Goal: Transaction & Acquisition: Book appointment/travel/reservation

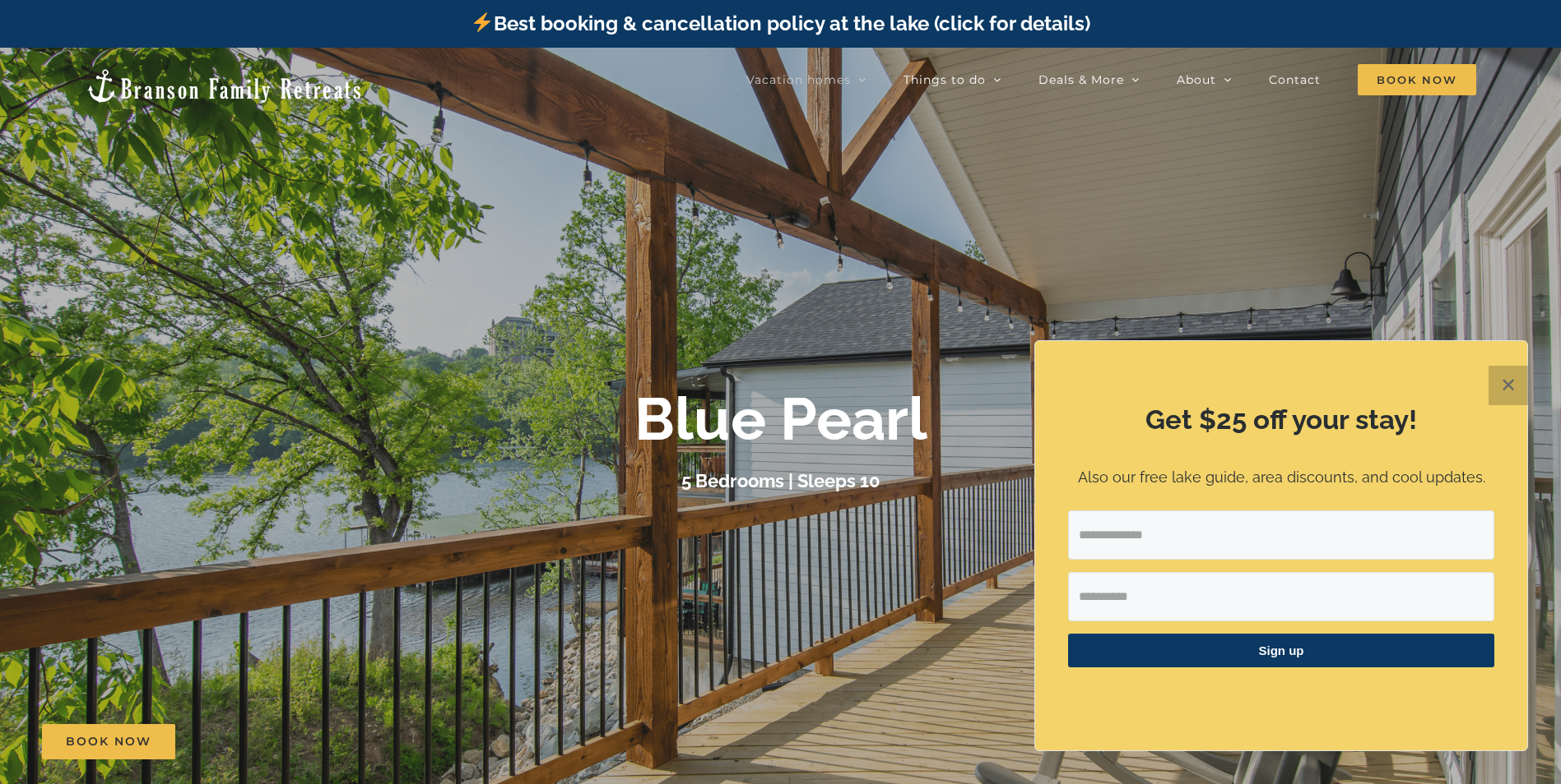
click at [1508, 391] on button "✕" at bounding box center [1508, 386] width 40 height 39
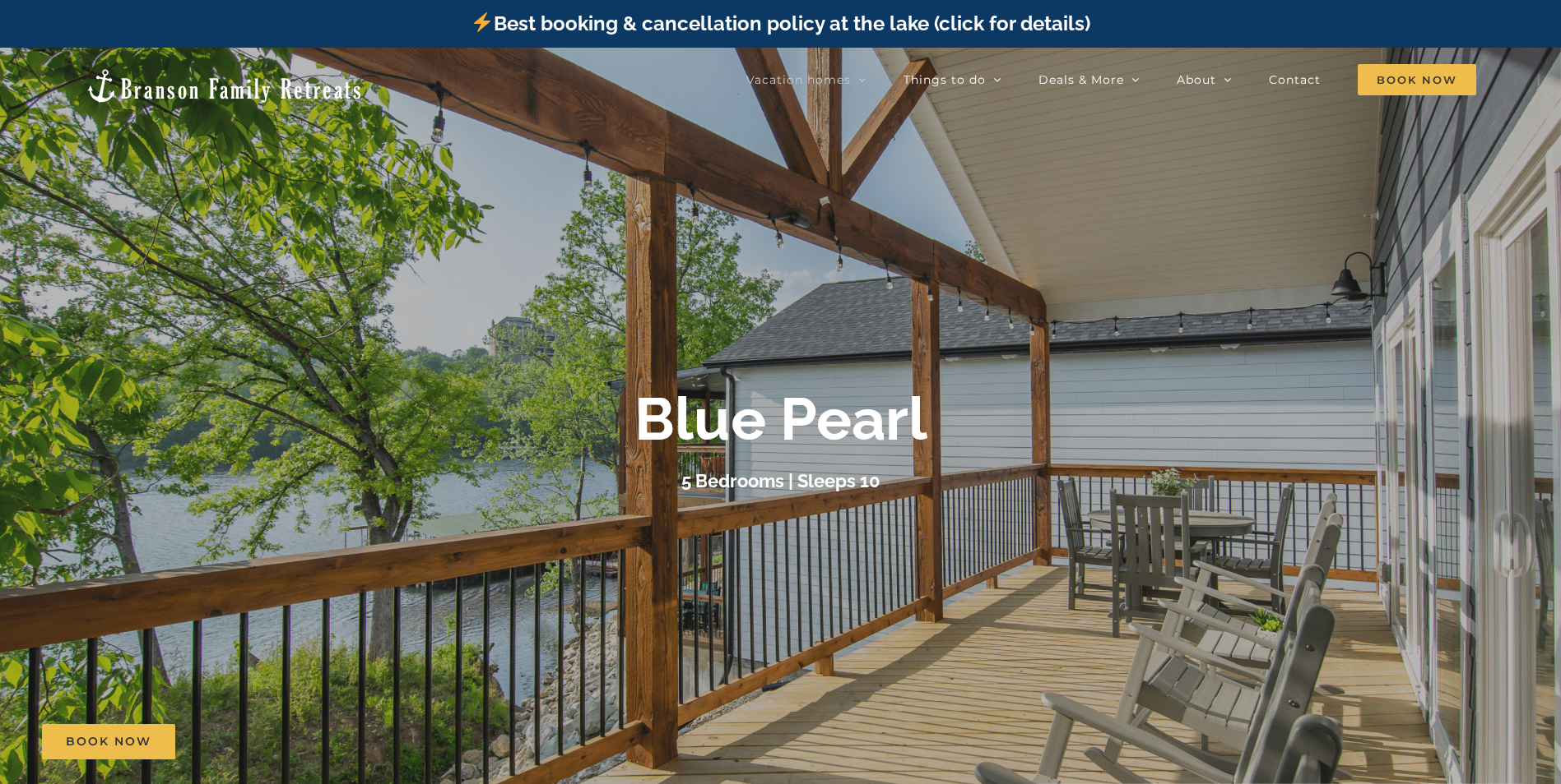
click at [966, 472] on div "5 Bedrooms | Sleeps 10" at bounding box center [780, 481] width 658 height 29
click at [188, 81] on img at bounding box center [224, 85] width 279 height 37
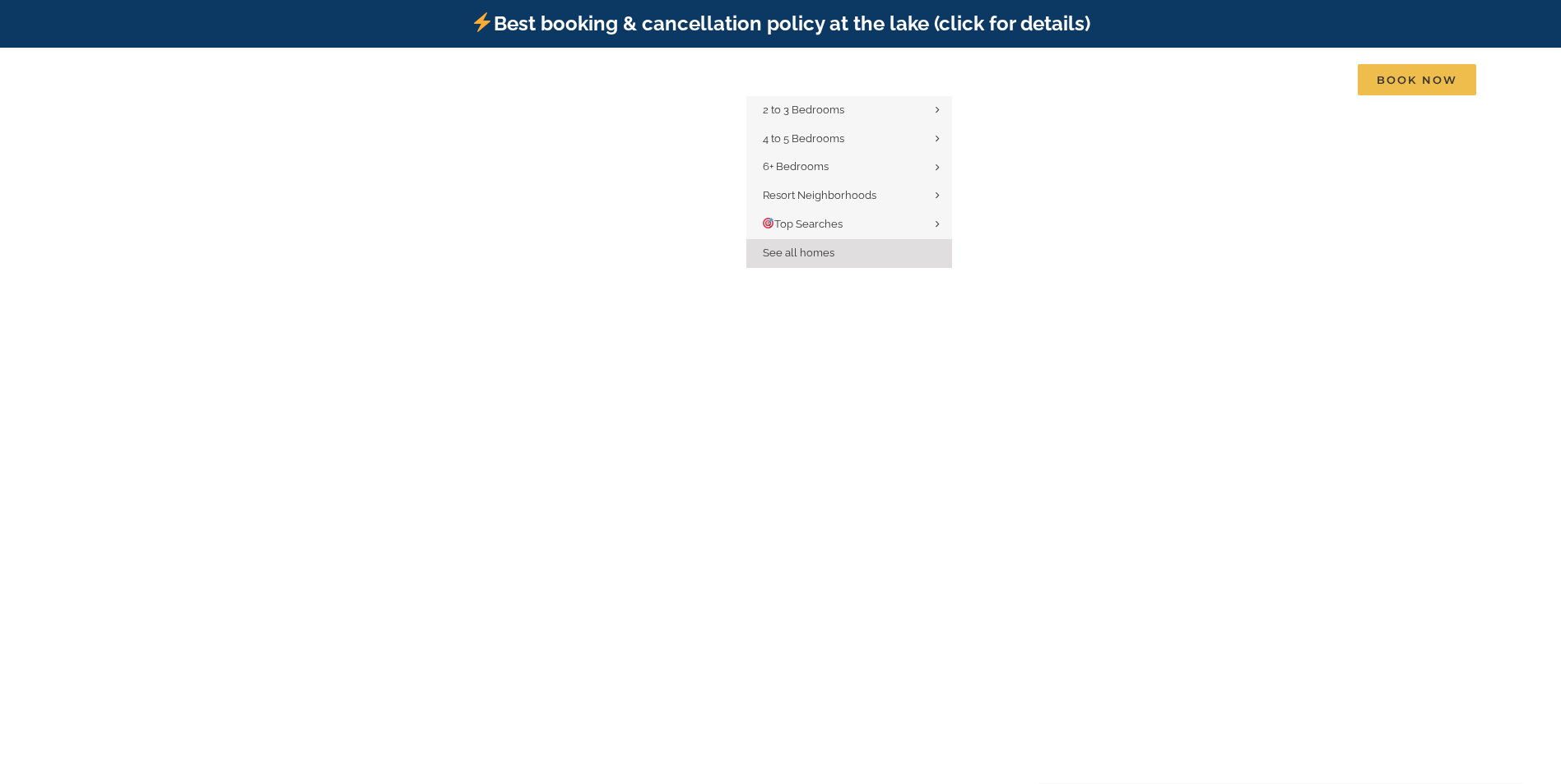
click at [809, 248] on span "See all homes" at bounding box center [798, 253] width 71 height 12
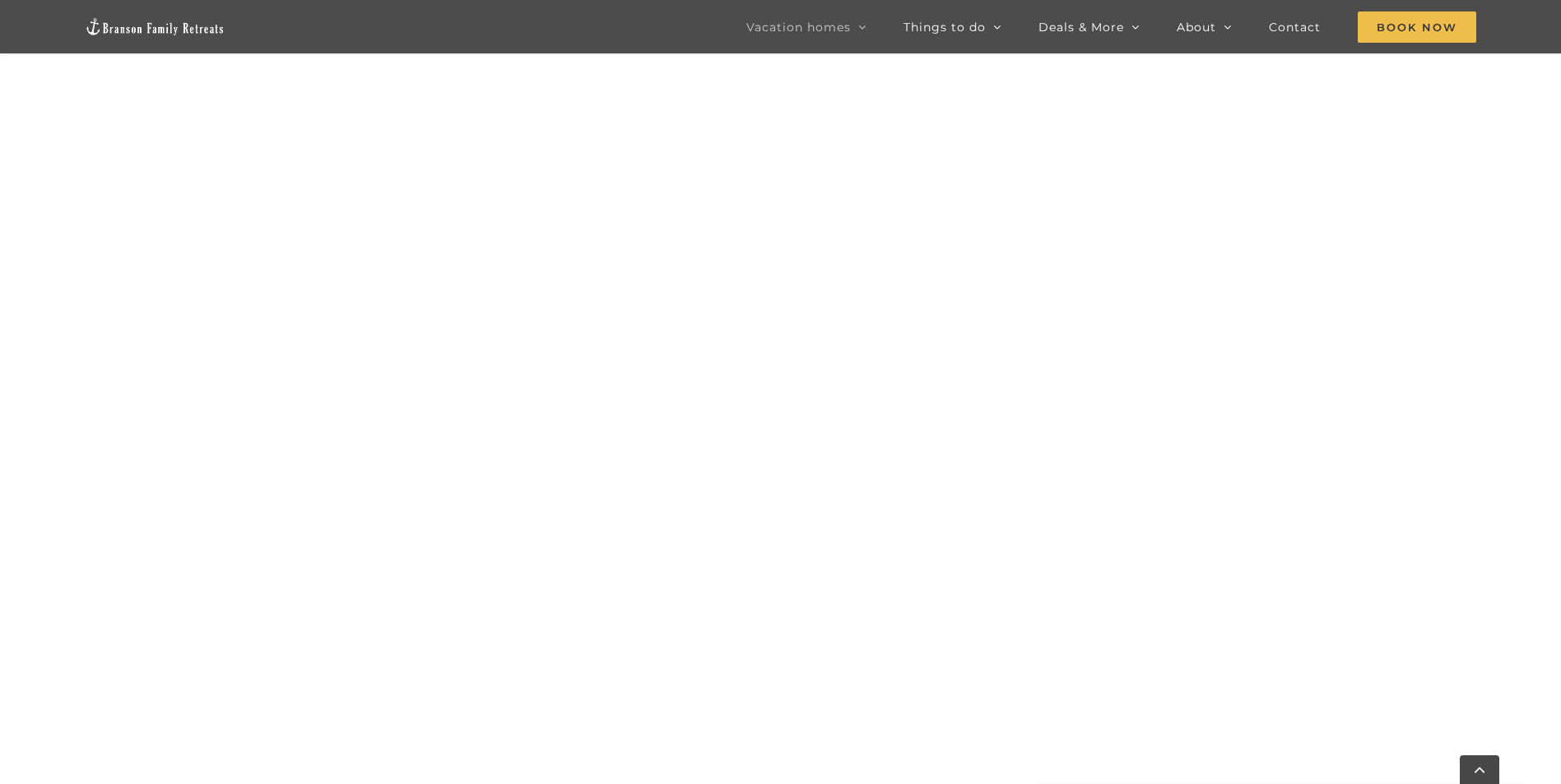
scroll to position [1069, 0]
